Goal: Information Seeking & Learning: Find specific fact

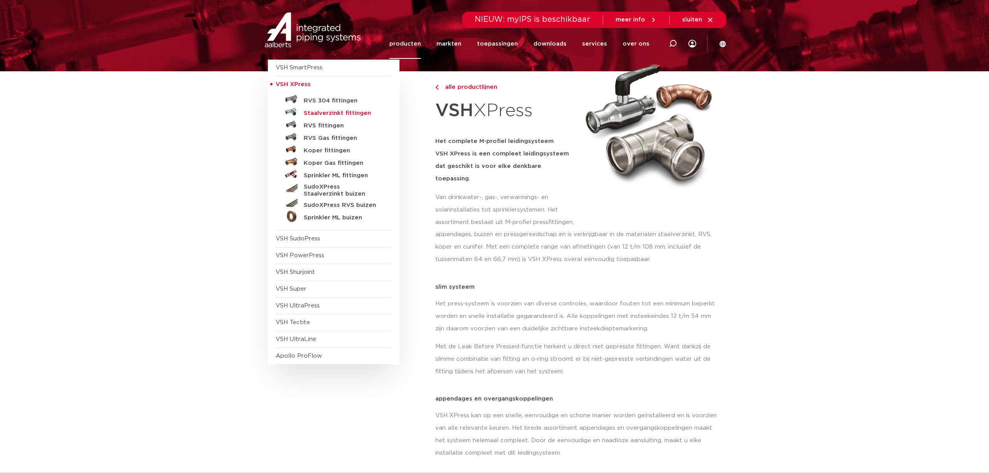
click at [335, 110] on h5 "Staalverzinkt fittingen" at bounding box center [342, 113] width 77 height 7
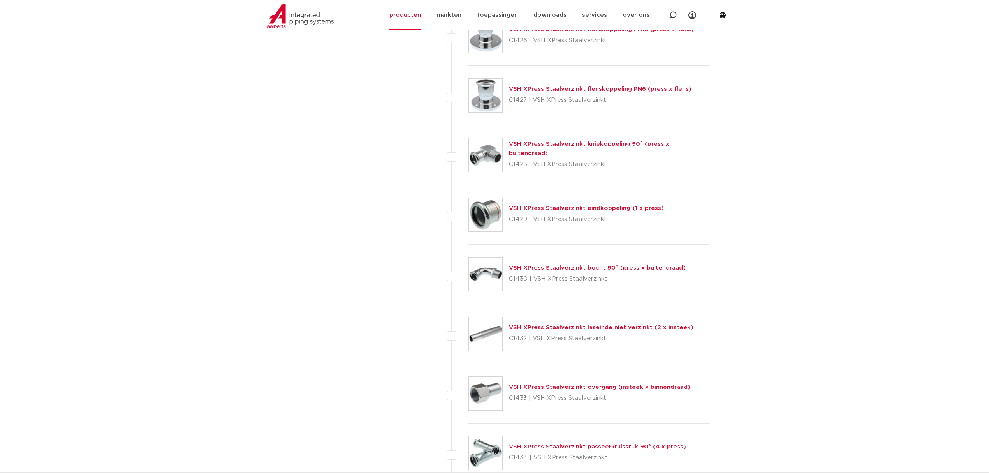
scroll to position [1194, 0]
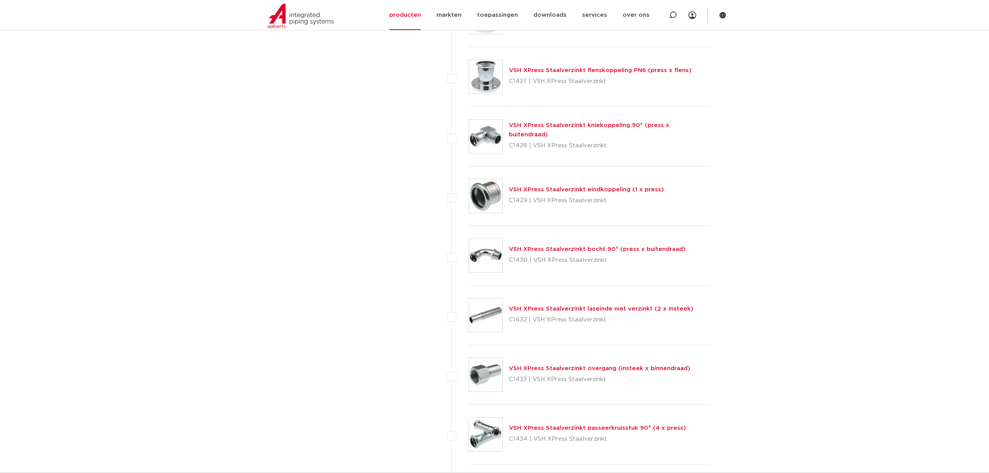
click at [590, 312] on link "VSH XPress Staalverzinkt laseinde niet verzinkt (2 x insteek)" at bounding box center [601, 309] width 185 height 6
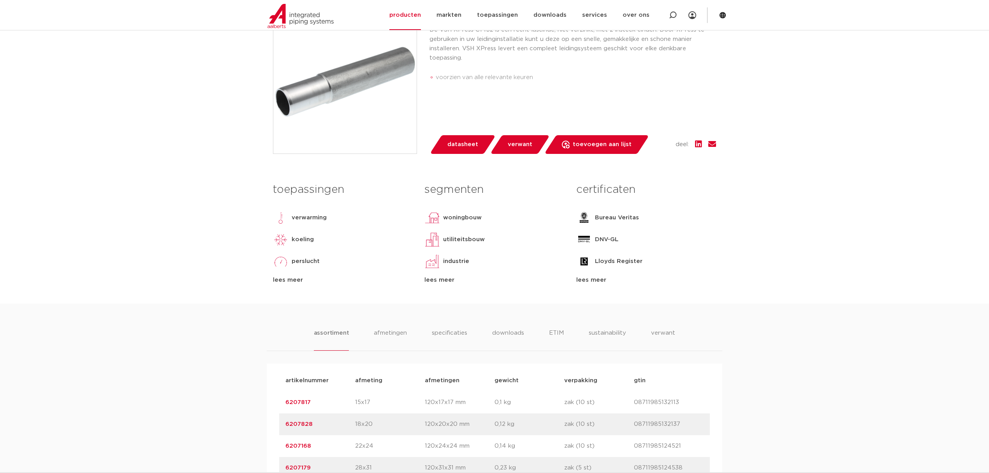
scroll to position [156, 0]
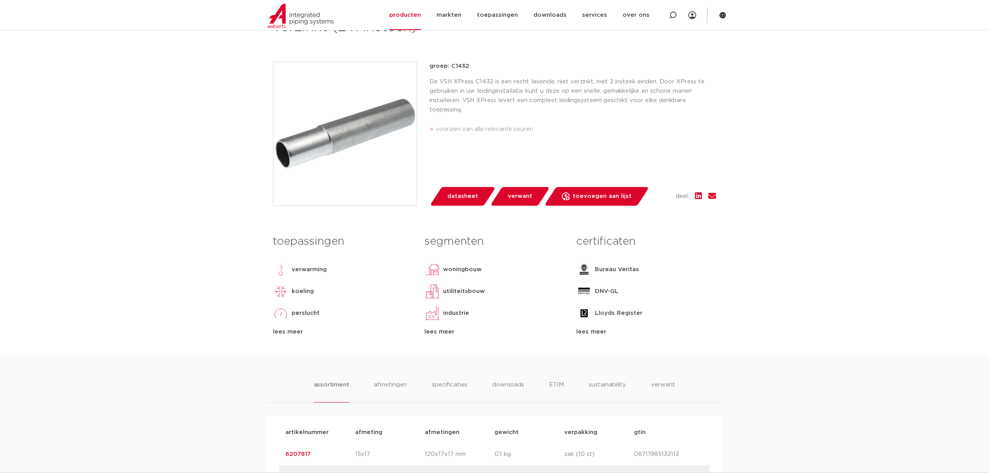
click at [467, 194] on span "datasheet" at bounding box center [462, 196] width 31 height 12
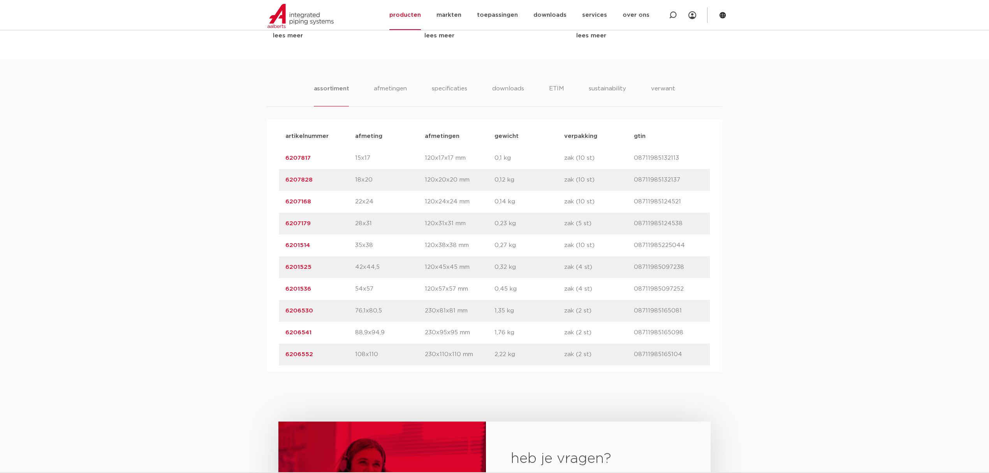
scroll to position [265, 0]
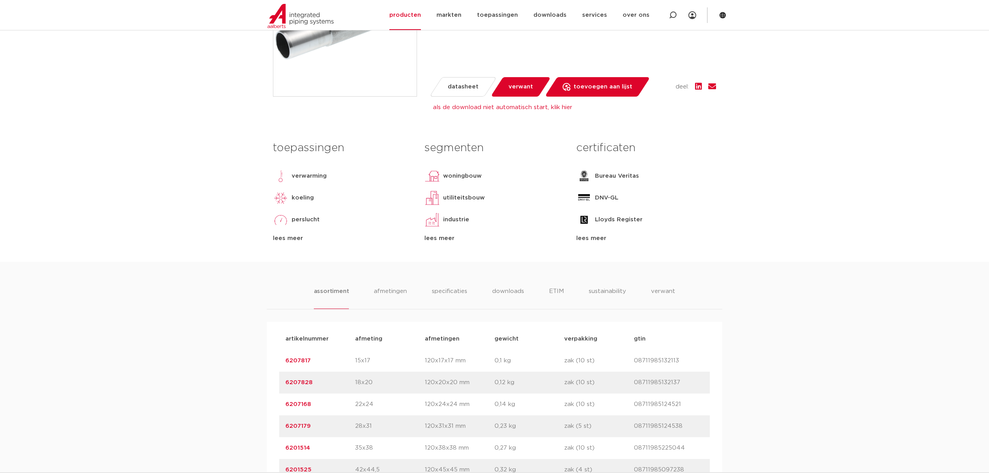
click at [400, 283] on div "assortiment afmetingen specificaties downloads ETIM sustainability verwant asso…" at bounding box center [494, 418] width 989 height 312
click at [400, 289] on li "afmetingen" at bounding box center [390, 298] width 34 height 22
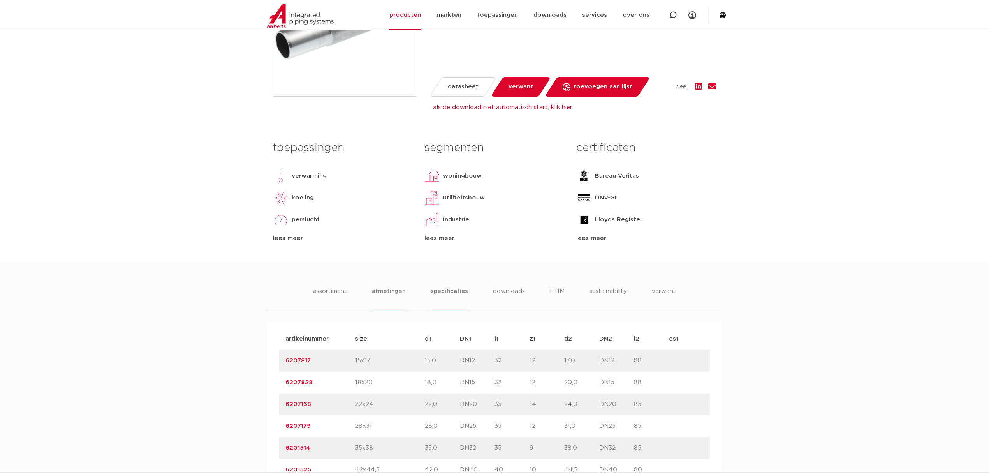
click at [447, 288] on li "specificaties" at bounding box center [449, 298] width 37 height 22
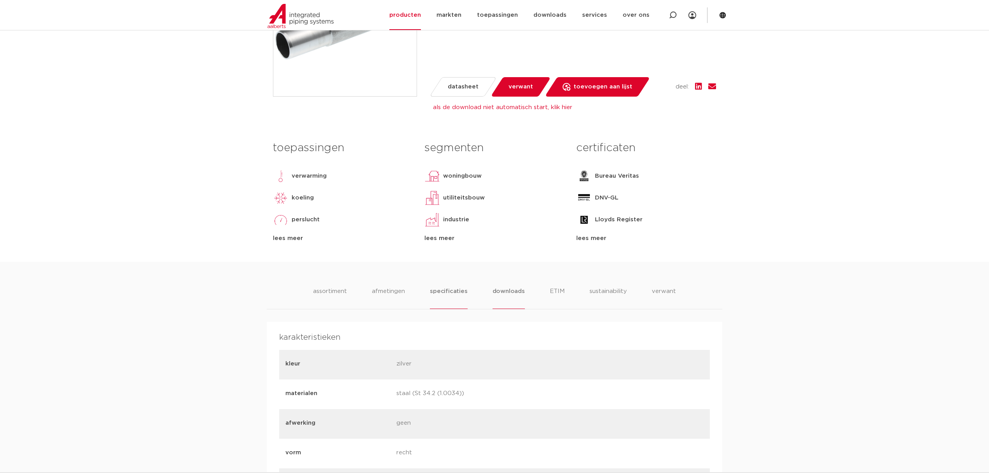
click at [504, 294] on li "downloads" at bounding box center [509, 298] width 32 height 22
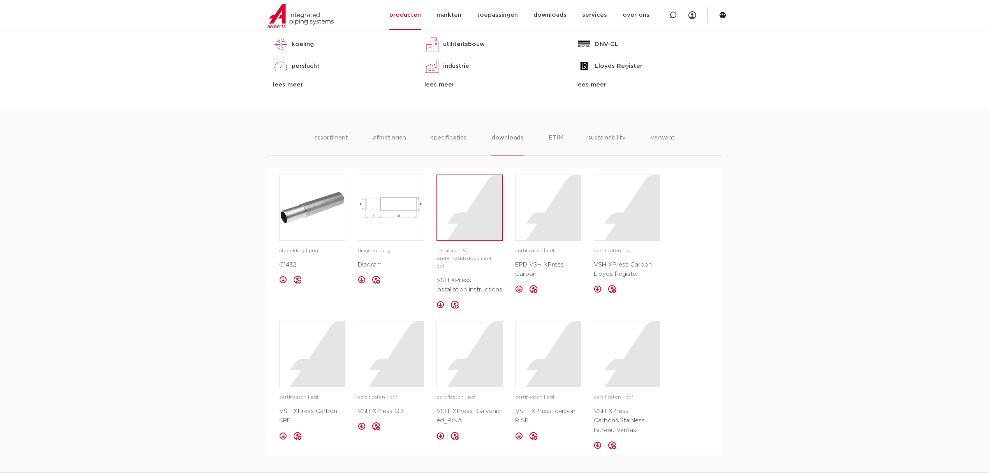
scroll to position [421, 0]
click at [463, 215] on div at bounding box center [469, 205] width 65 height 65
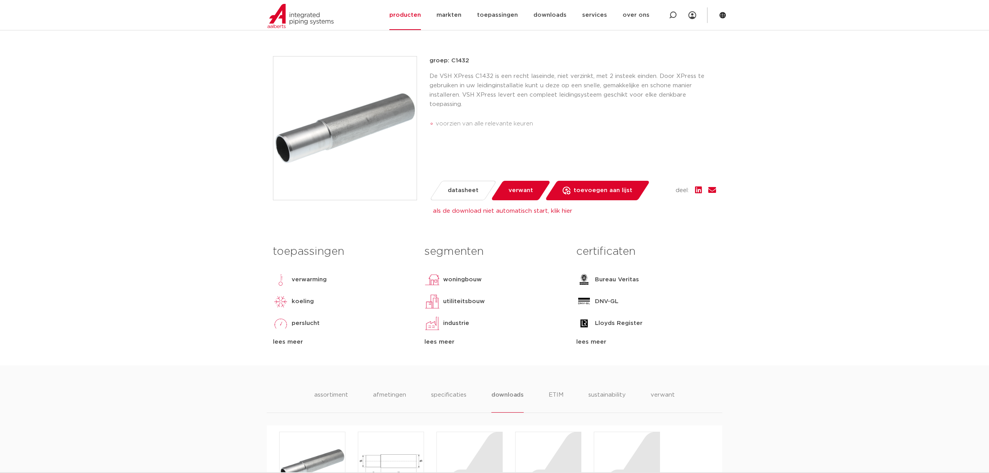
scroll to position [161, 0]
click at [561, 398] on li "ETIM" at bounding box center [556, 402] width 14 height 22
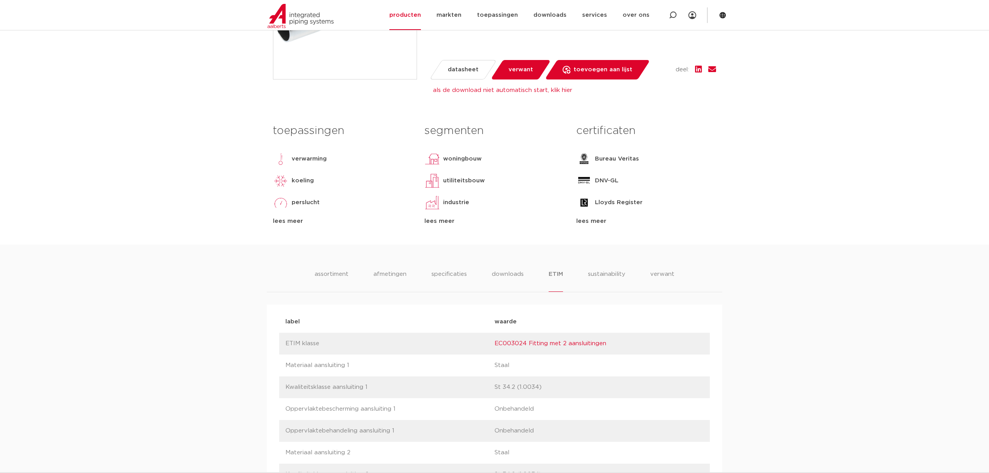
scroll to position [421, 0]
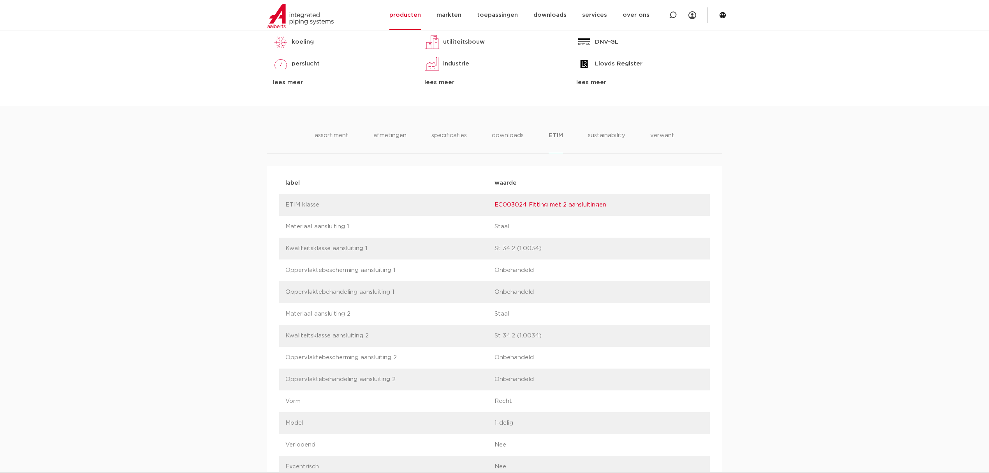
click at [547, 203] on link "EC003024 Fitting met 2 aansluitingen" at bounding box center [551, 205] width 112 height 6
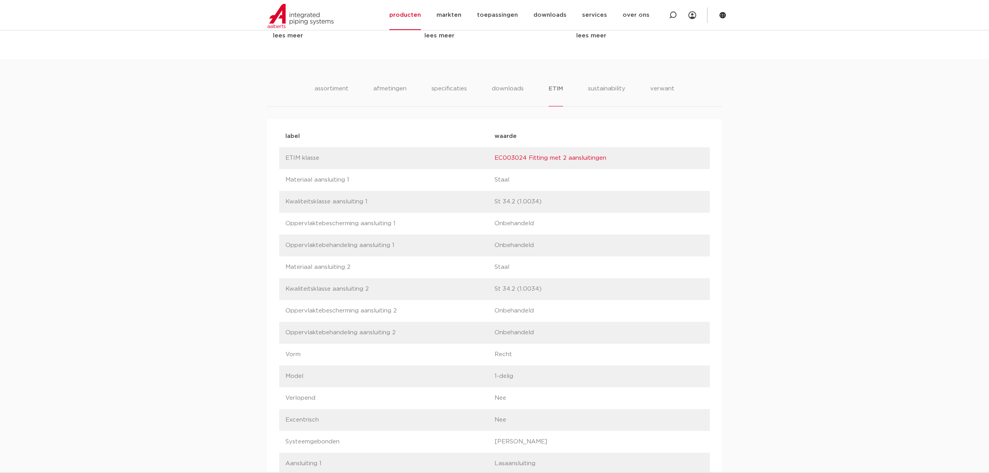
scroll to position [259, 0]
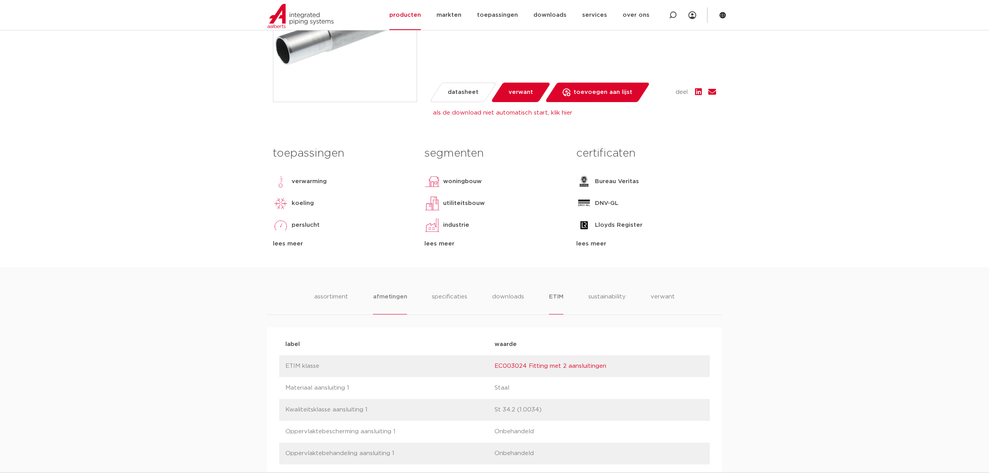
click at [390, 302] on li "afmetingen" at bounding box center [390, 303] width 34 height 22
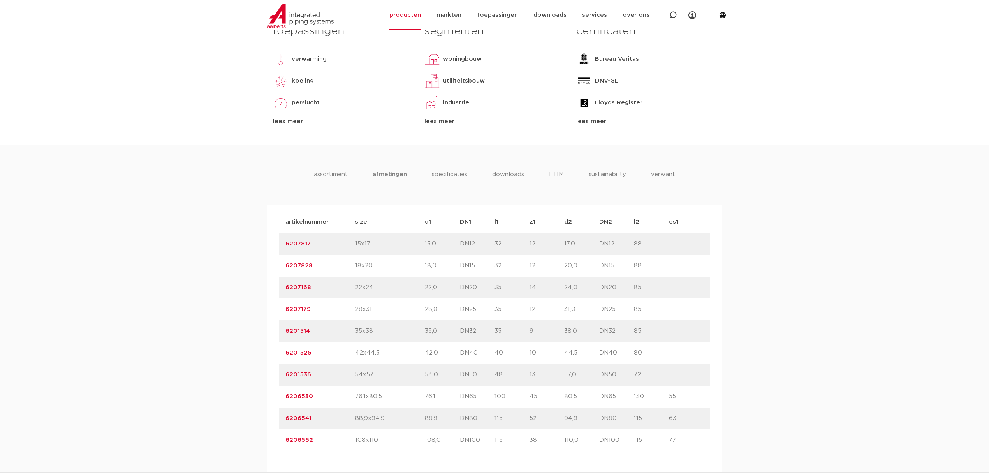
scroll to position [467, 0]
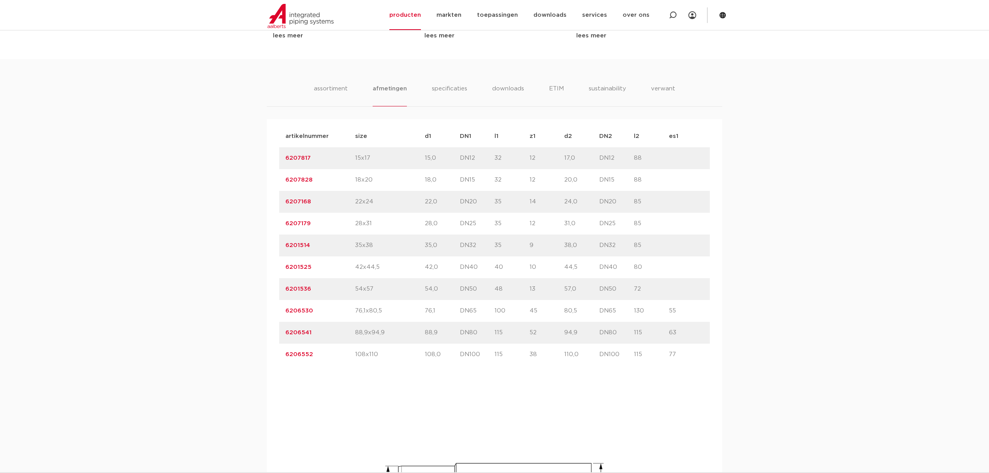
click at [294, 309] on link "6206530" at bounding box center [299, 311] width 28 height 6
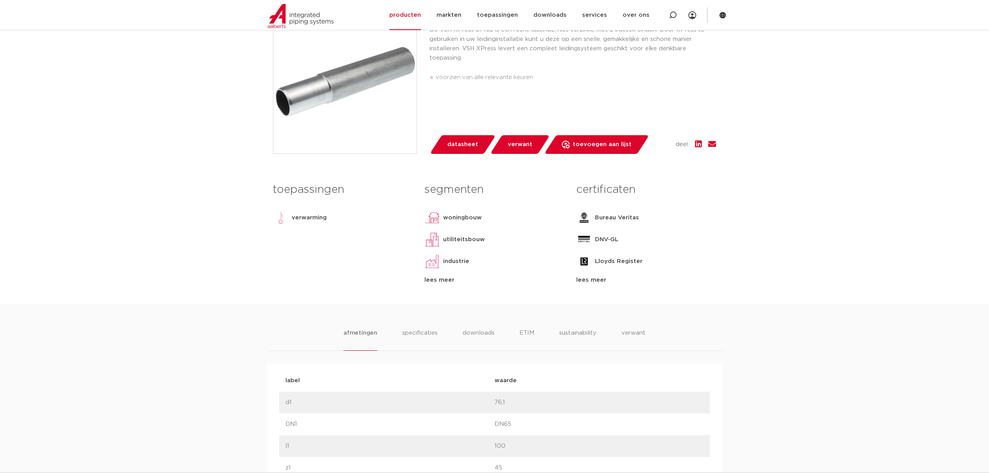
click at [459, 140] on span "datasheet" at bounding box center [462, 144] width 31 height 12
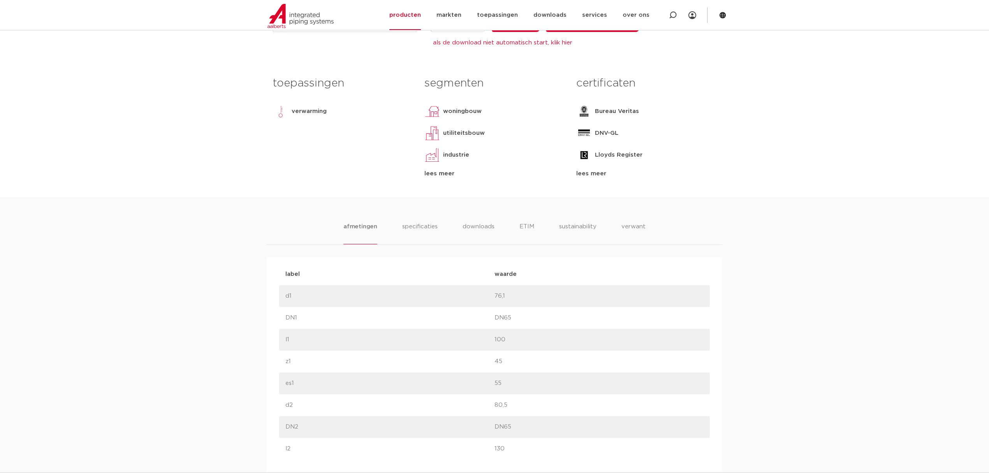
scroll to position [312, 0]
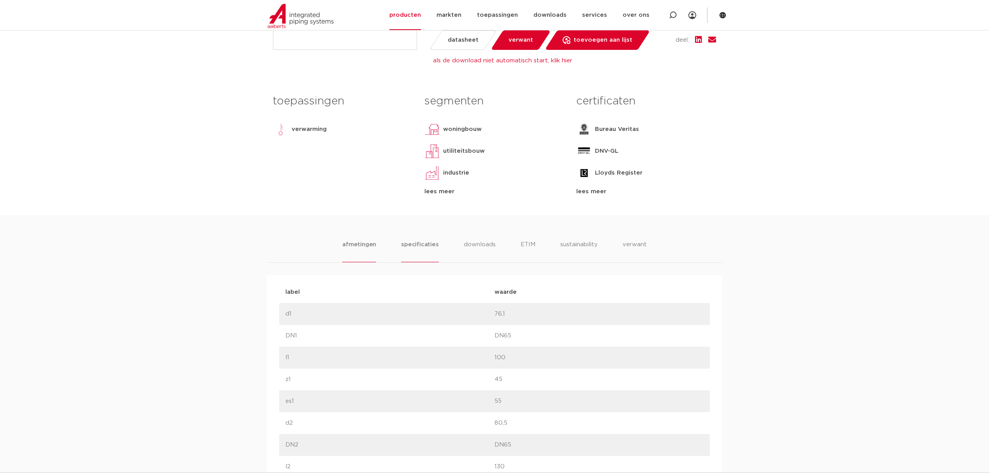
click at [429, 248] on li "specificaties" at bounding box center [419, 251] width 37 height 22
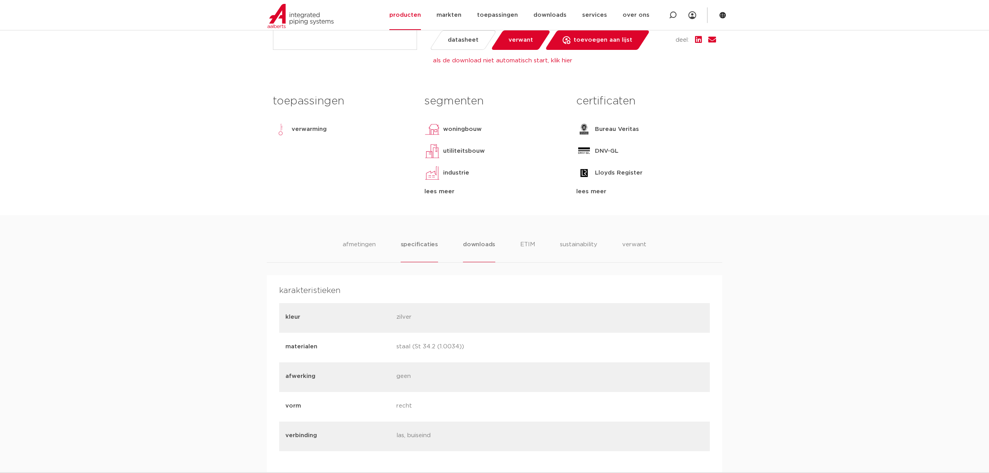
click at [468, 251] on li "downloads" at bounding box center [479, 251] width 32 height 22
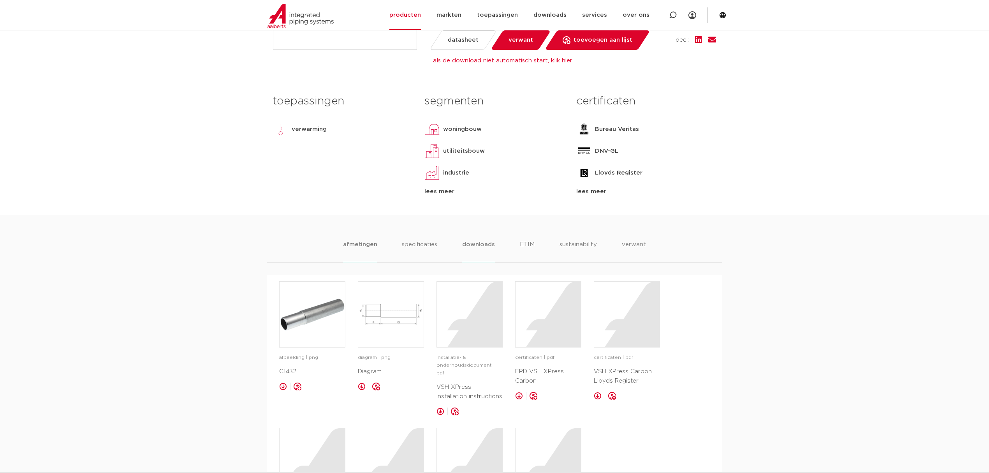
click at [366, 250] on li "afmetingen" at bounding box center [360, 251] width 34 height 22
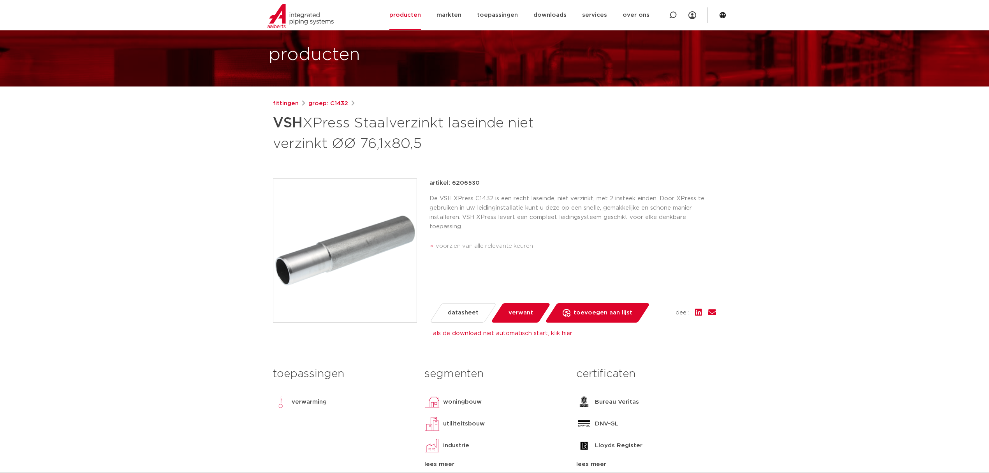
scroll to position [28, 0]
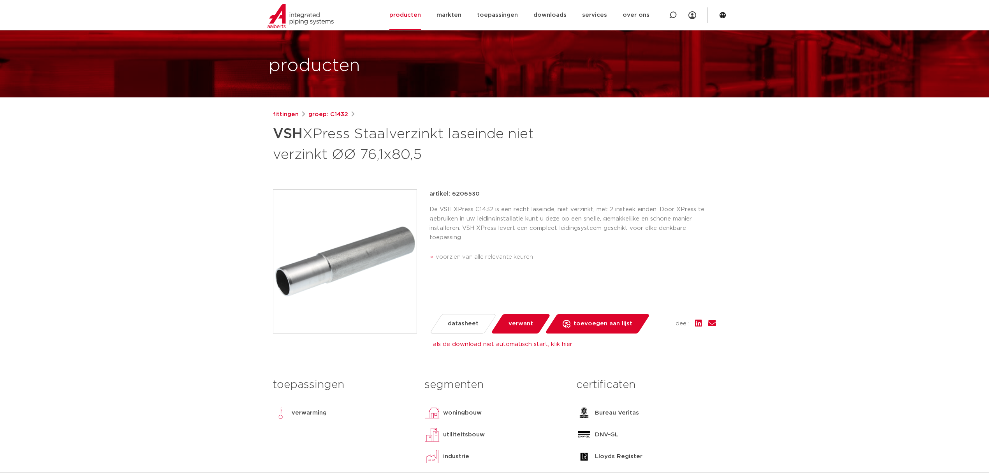
drag, startPoint x: 479, startPoint y: 195, endPoint x: 451, endPoint y: 196, distance: 27.7
click at [451, 196] on div "artikel: 6206530" at bounding box center [573, 193] width 287 height 9
copy p "6206530"
